Goal: Task Accomplishment & Management: Manage account settings

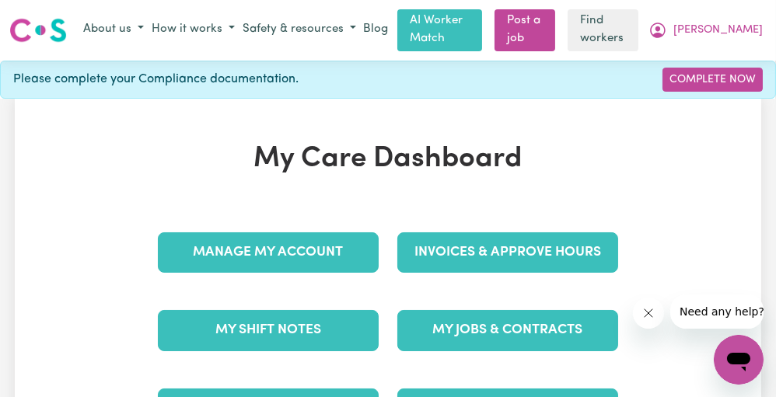
scroll to position [191, 0]
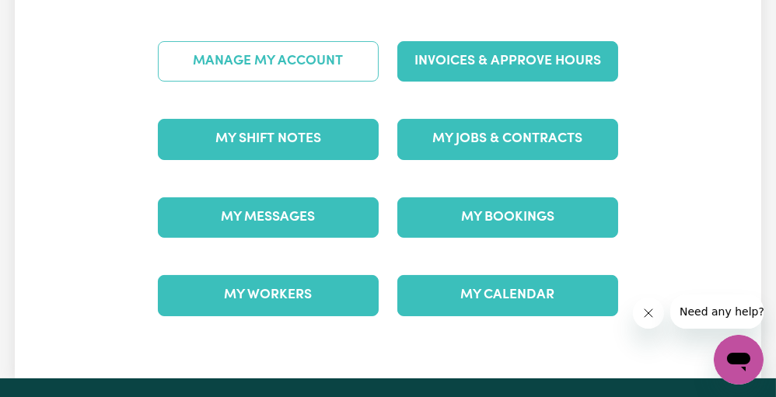
click at [330, 65] on link "Manage My Account" at bounding box center [268, 61] width 221 height 40
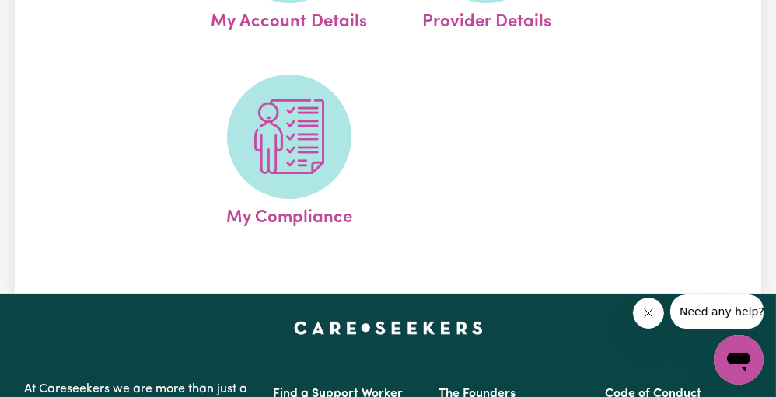
click at [264, 142] on img at bounding box center [289, 136] width 75 height 75
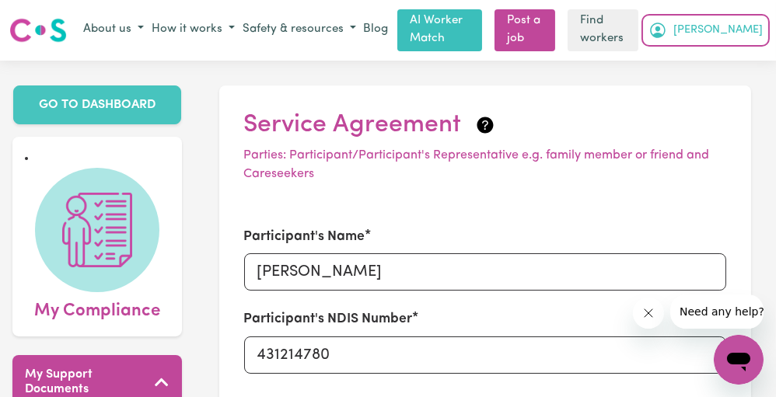
click at [750, 34] on span "[PERSON_NAME]" at bounding box center [717, 30] width 89 height 17
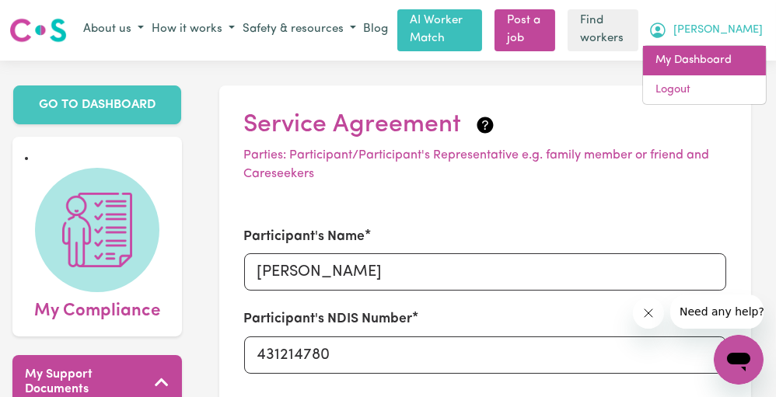
click at [728, 65] on link "My Dashboard" at bounding box center [704, 61] width 123 height 30
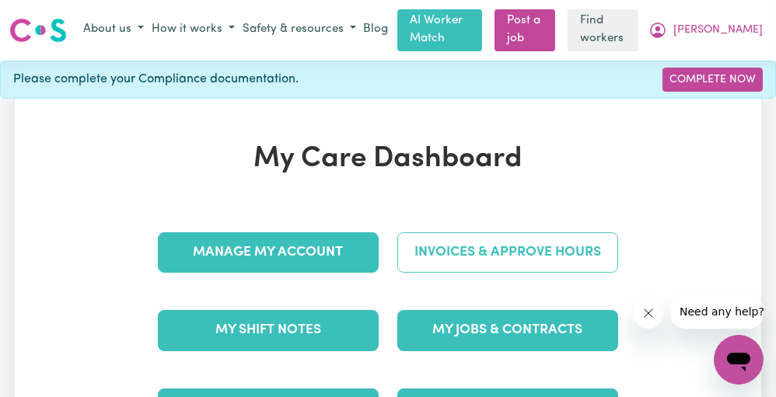
click at [544, 263] on link "Invoices & Approve Hours" at bounding box center [507, 252] width 221 height 40
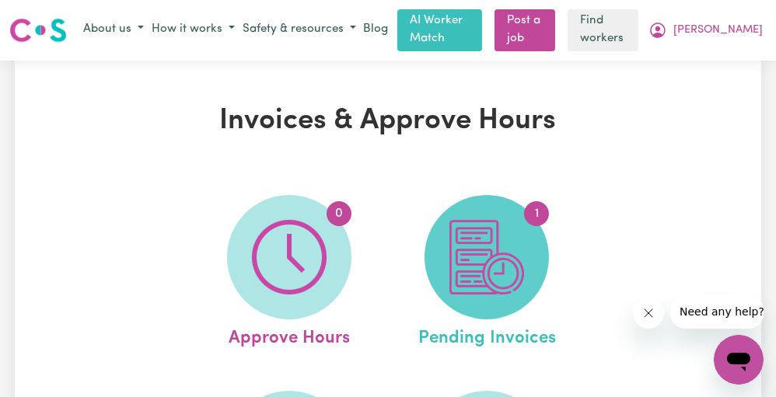
click at [501, 238] on img at bounding box center [486, 257] width 75 height 75
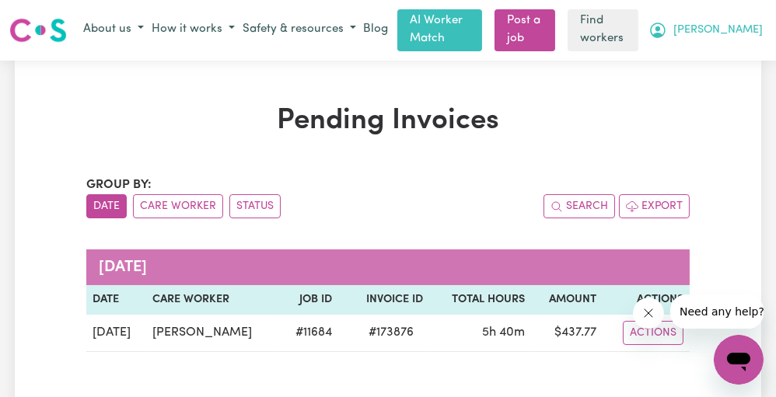
click at [726, 19] on button "[PERSON_NAME]" at bounding box center [705, 30] width 122 height 26
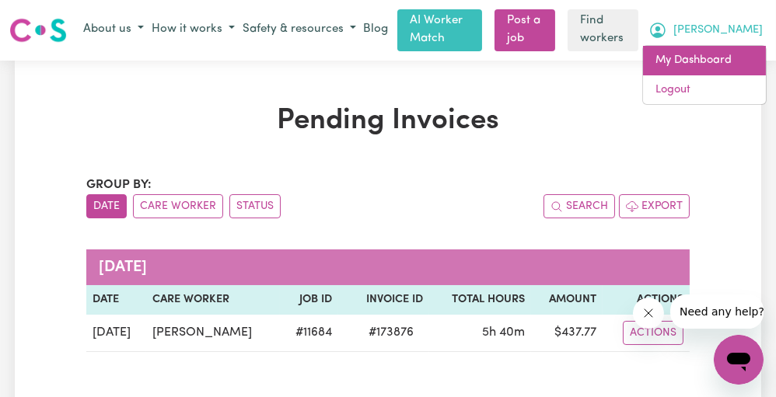
click at [688, 64] on link "My Dashboard" at bounding box center [704, 61] width 123 height 30
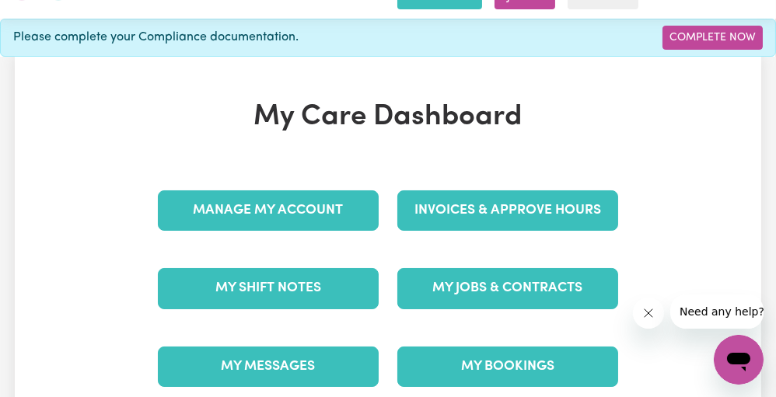
click at [493, 196] on link "Invoices & Approve Hours" at bounding box center [507, 210] width 221 height 40
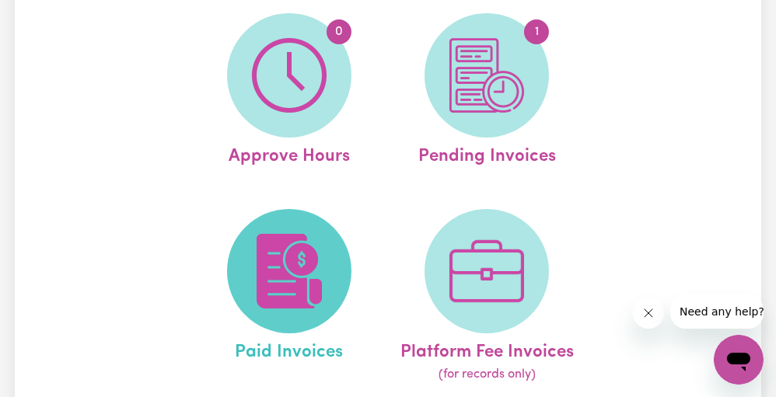
click at [300, 298] on img at bounding box center [289, 271] width 75 height 75
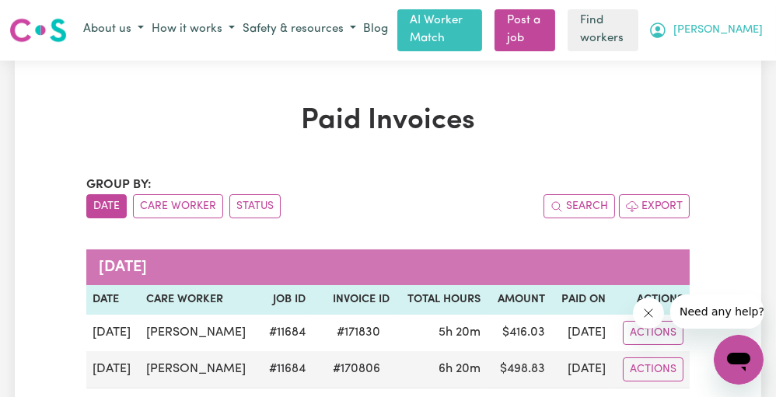
click at [734, 38] on button "[PERSON_NAME]" at bounding box center [705, 30] width 122 height 26
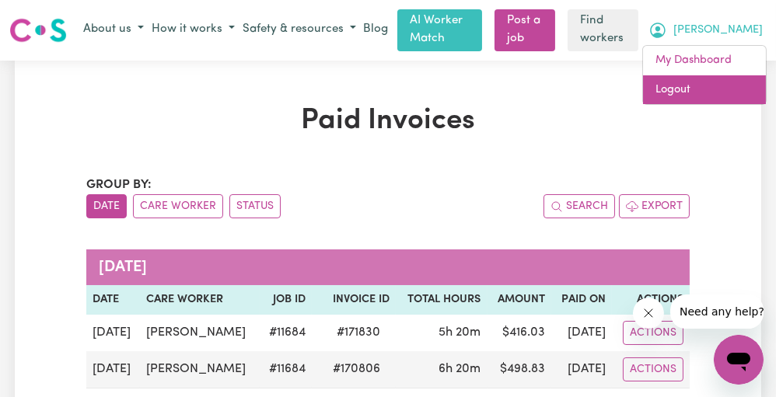
click at [694, 86] on link "Logout" at bounding box center [704, 90] width 123 height 30
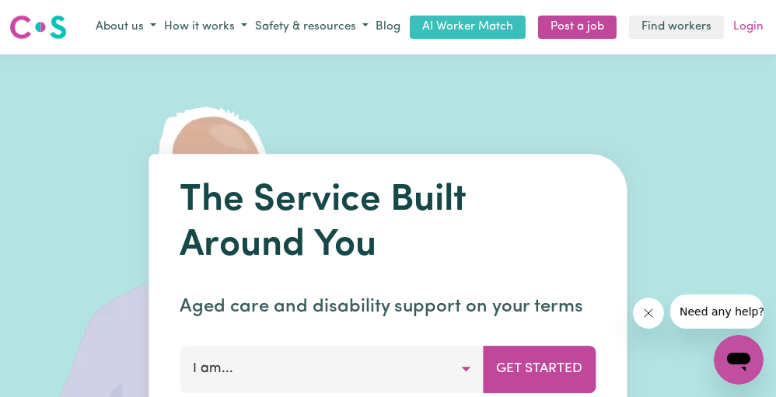
click at [756, 37] on link "Login" at bounding box center [748, 28] width 37 height 24
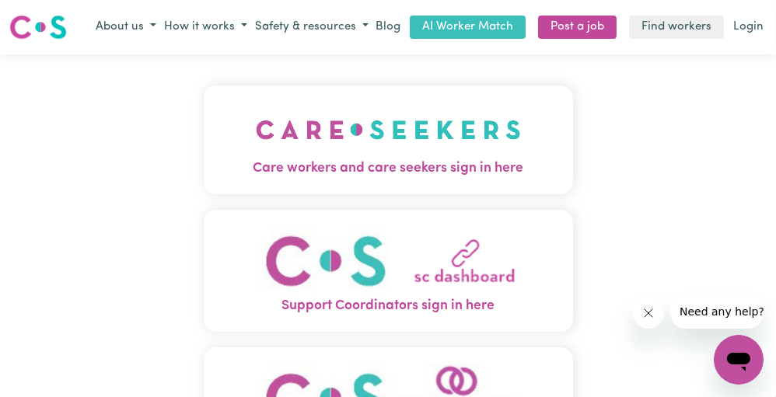
click at [406, 124] on img "Care workers and care seekers sign in here" at bounding box center [388, 130] width 265 height 58
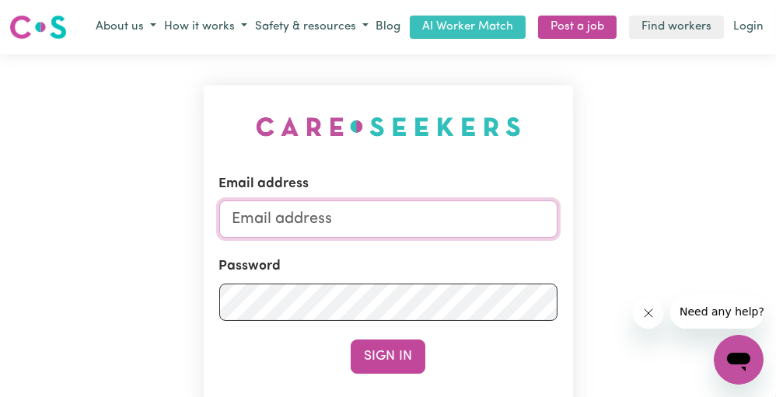
click at [383, 207] on input "Email address" at bounding box center [388, 219] width 338 height 37
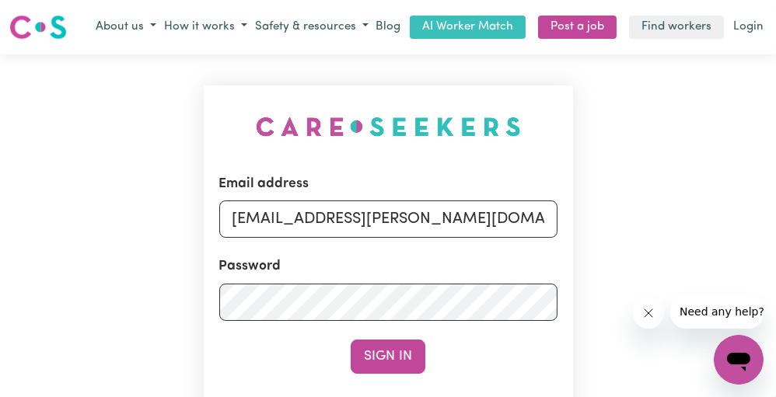
drag, startPoint x: 312, startPoint y: 217, endPoint x: 615, endPoint y: 218, distance: 303.1
click at [615, 218] on div "Email address [EMAIL_ADDRESS][PERSON_NAME][DOMAIN_NAME] Password Sign In Regist…" at bounding box center [388, 314] width 776 height 521
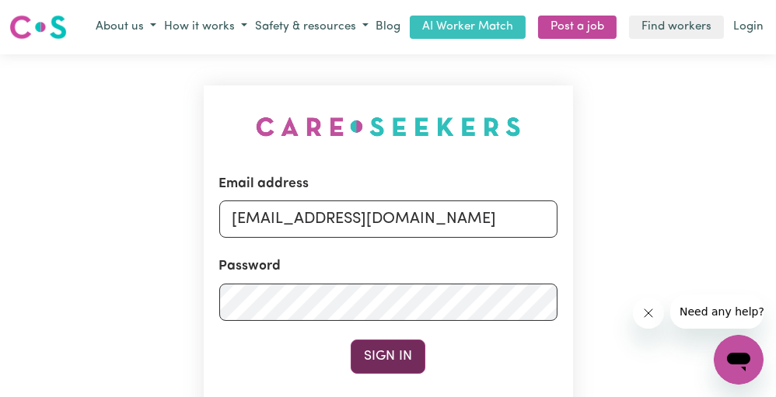
type input "[EMAIL_ADDRESS][DOMAIN_NAME]"
click at [386, 359] on button "Sign In" at bounding box center [387, 357] width 75 height 34
